Goal: Communication & Community: Answer question/provide support

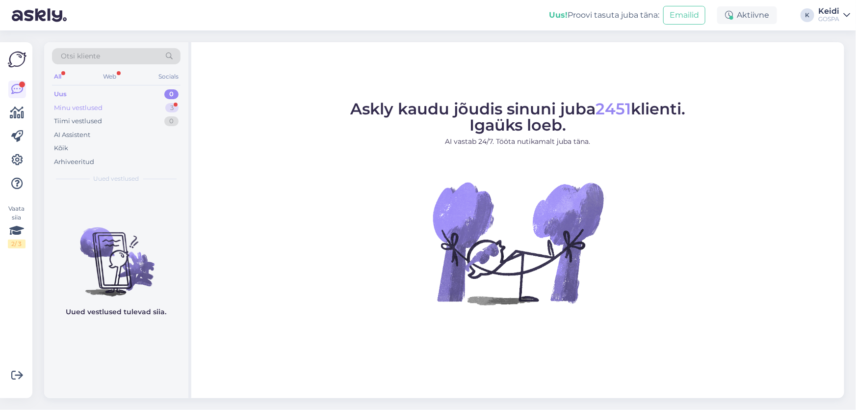
click at [109, 102] on div "Minu vestlused 3" at bounding box center [116, 108] width 129 height 14
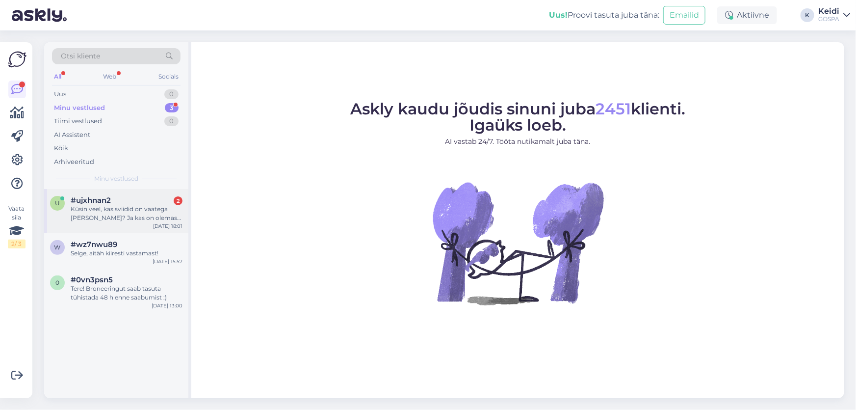
click at [104, 209] on div "Küsin veel, kas sviidid on vaatega [PERSON_NAME]? Ja kas on olemas rõdu?" at bounding box center [127, 214] width 112 height 18
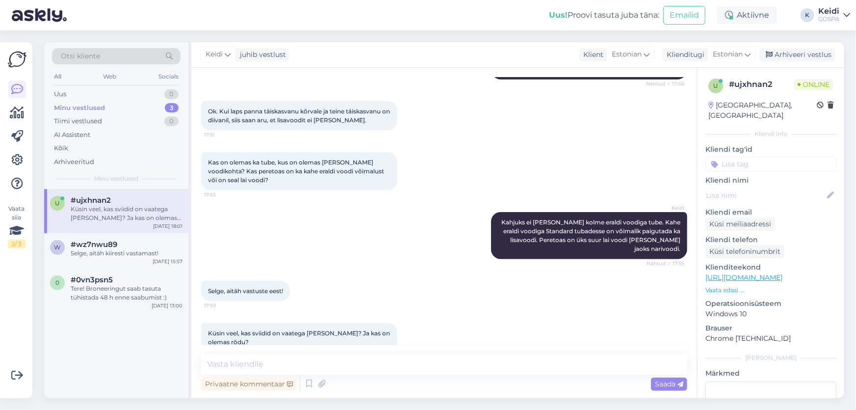
scroll to position [396, 0]
click at [287, 360] on textarea at bounding box center [444, 364] width 486 height 21
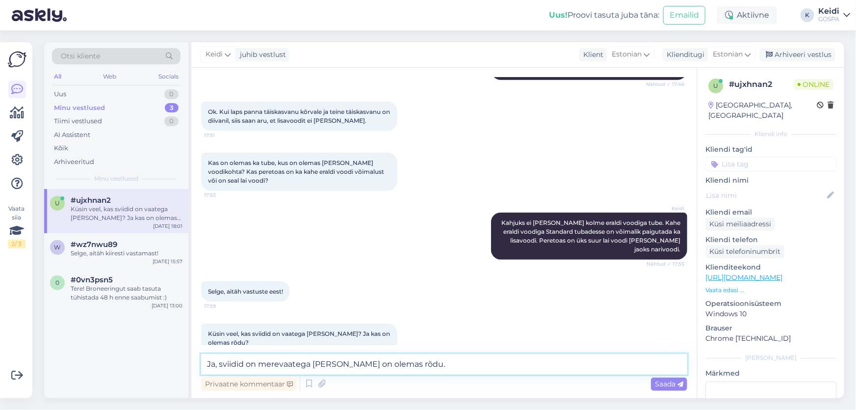
click at [213, 363] on textarea "Ja, sviidid on merevaatega [PERSON_NAME] on olemas rõdu." at bounding box center [444, 364] width 486 height 21
drag, startPoint x: 223, startPoint y: 363, endPoint x: 187, endPoint y: 358, distance: 36.6
click at [188, 358] on div "Otsi kliente All Web Socials Uus 0 Minu vestlused 3 Tiimi vestlused 0 AI Assist…" at bounding box center [444, 220] width 800 height 356
type textarea "Sviidid on merevaatega [PERSON_NAME] on olemas rõdu."
click at [684, 385] on div "Saada" at bounding box center [669, 383] width 36 height 13
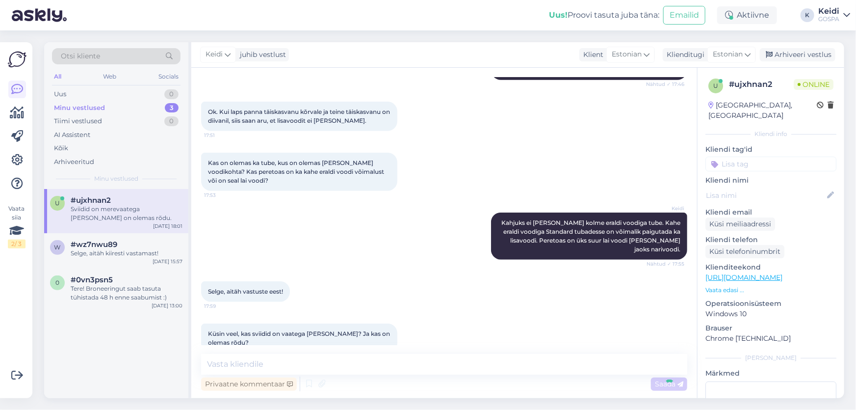
scroll to position [438, 0]
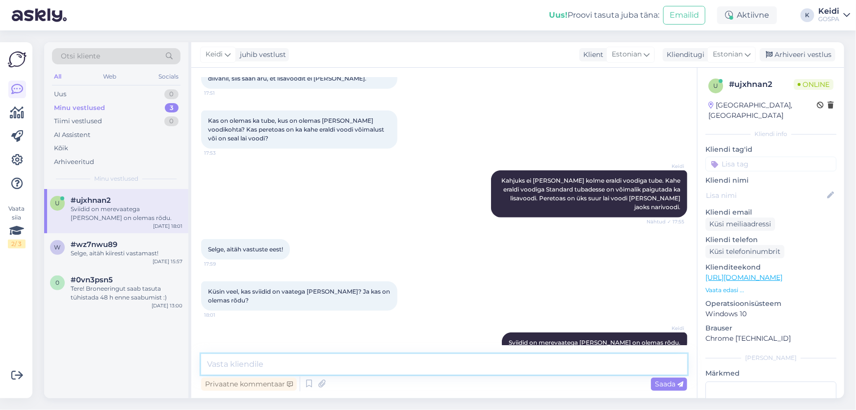
click at [245, 367] on textarea at bounding box center [444, 364] width 486 height 21
paste textarea "[URL][DOMAIN_NAME]"
click at [471, 365] on textarea "[URL][DOMAIN_NAME] Siit lingilt näete" at bounding box center [444, 364] width 486 height 21
type textarea "[URL][DOMAIN_NAME] Siit lingilt näete ka pilte meie sviitide kohta."
click at [671, 386] on span "Saada" at bounding box center [669, 383] width 28 height 9
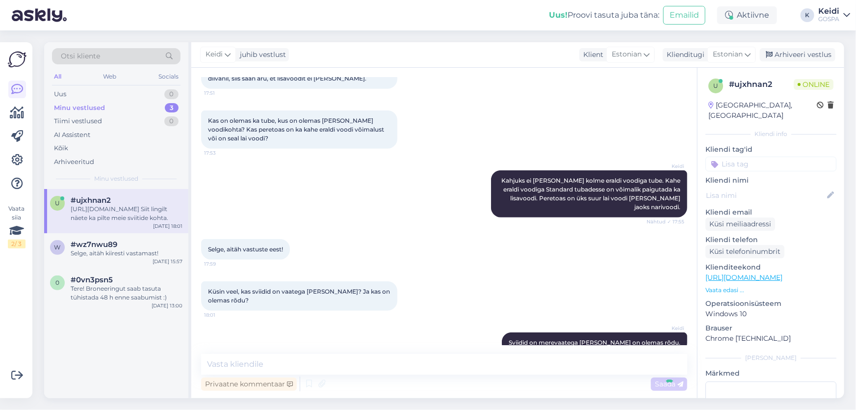
scroll to position [490, 0]
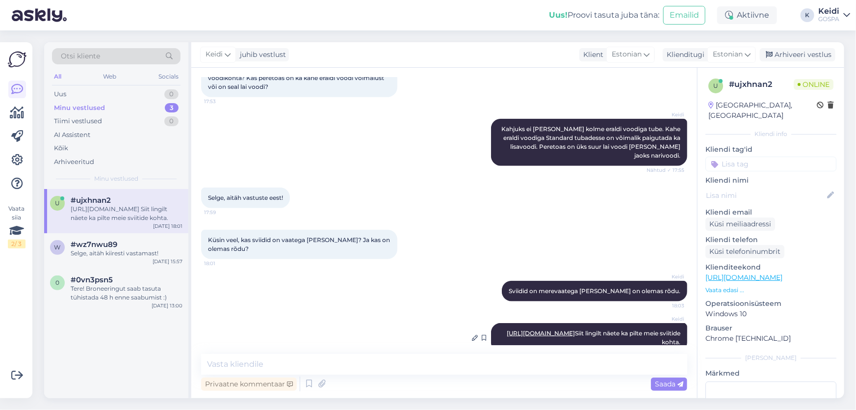
click at [575, 329] on link "[URL][DOMAIN_NAME]" at bounding box center [541, 332] width 68 height 7
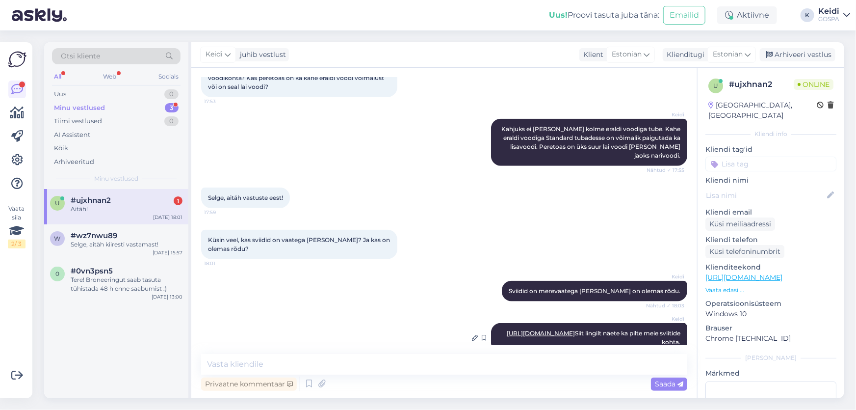
scroll to position [531, 0]
